Goal: Book appointment/travel/reservation

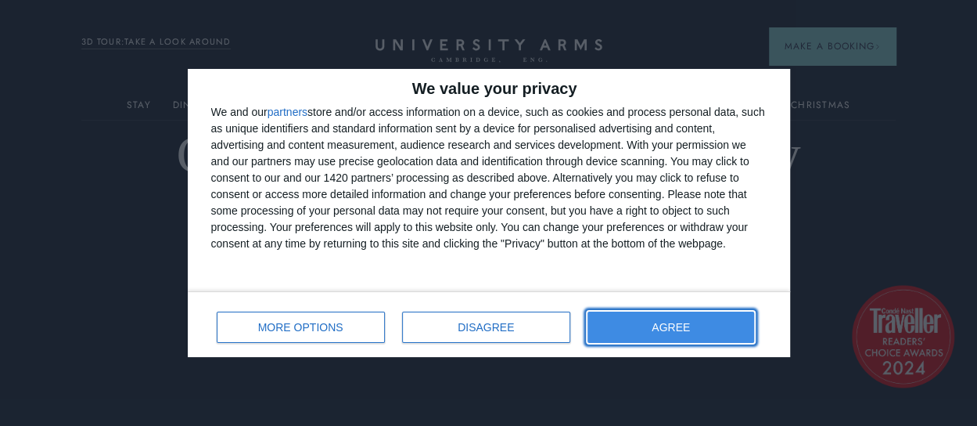
click at [660, 328] on span "AGREE" at bounding box center [671, 327] width 38 height 11
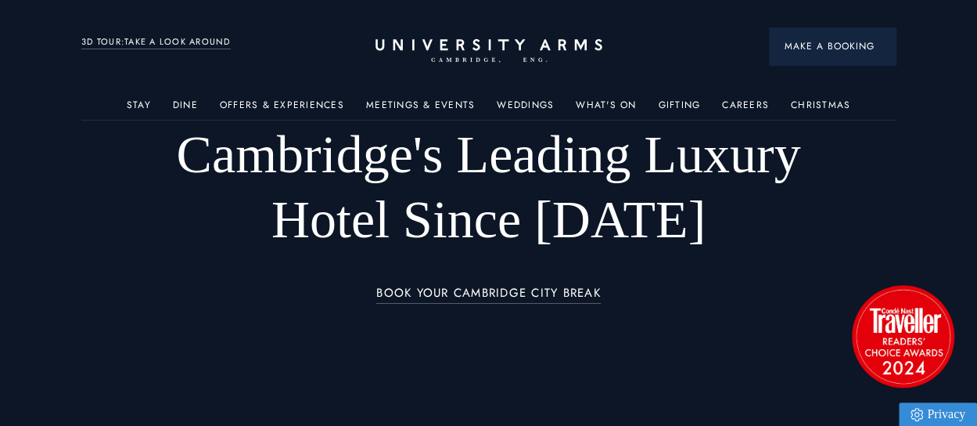
click at [785, 34] on button "Make a Booking" at bounding box center [832, 46] width 127 height 38
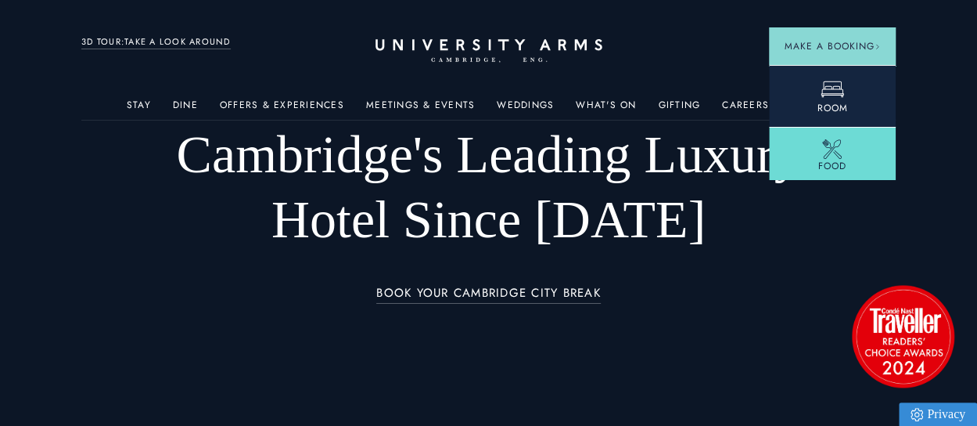
click at [821, 83] on icon at bounding box center [832, 88] width 23 height 23
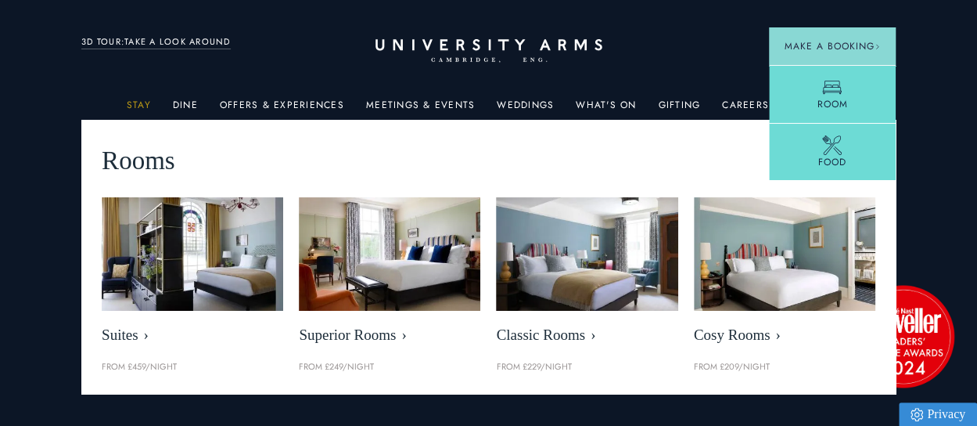
click at [147, 103] on link "Stay" at bounding box center [139, 109] width 24 height 20
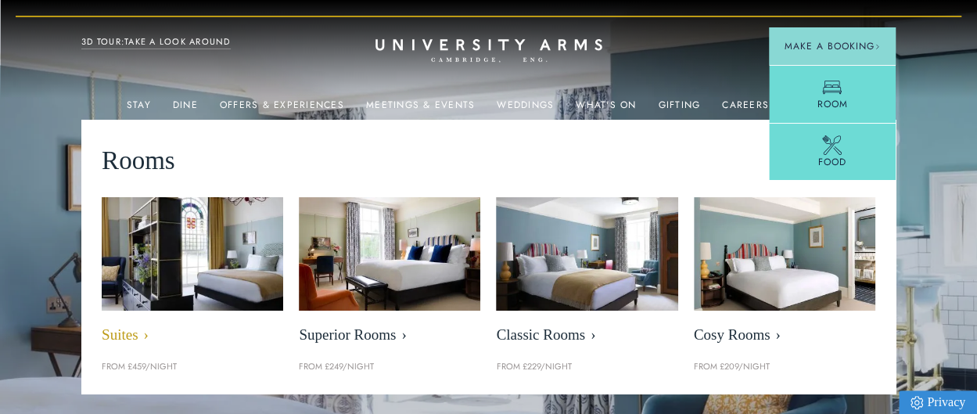
click at [213, 276] on img at bounding box center [192, 254] width 209 height 131
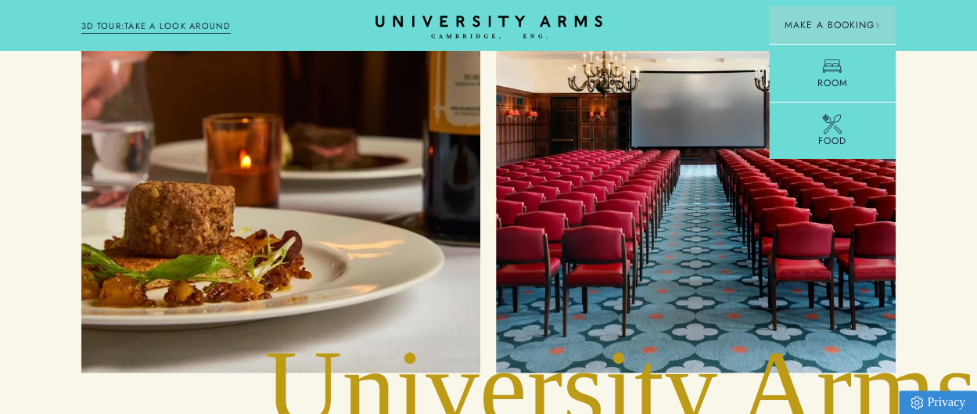
scroll to position [4616, 0]
